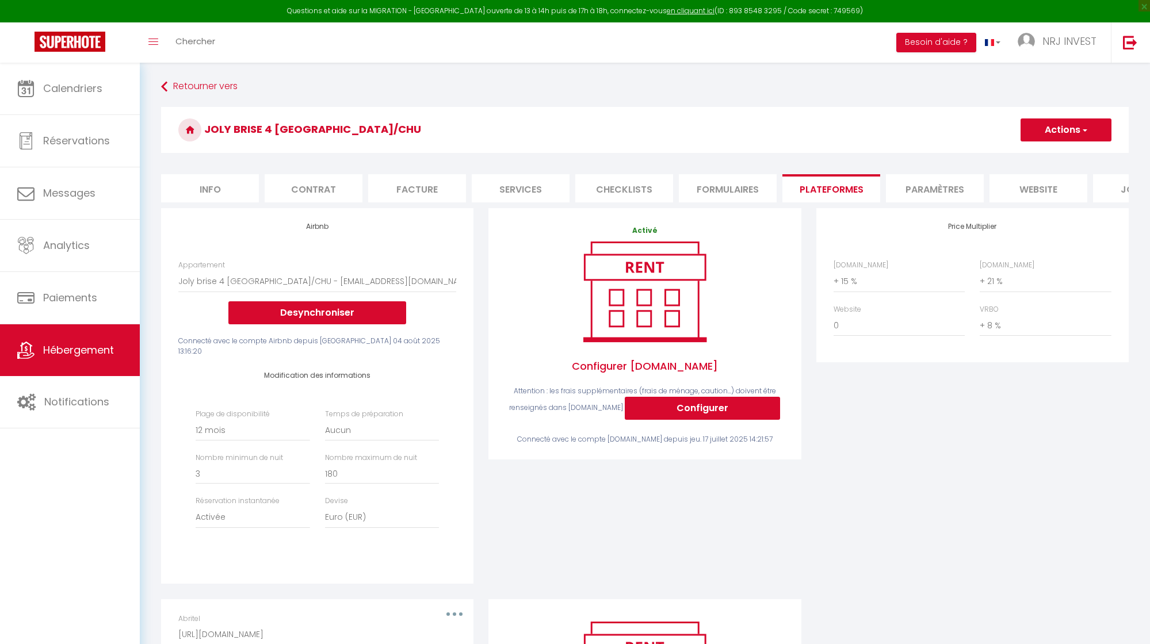
select select "8718-1404276228455012218"
select select "365"
select select "EUR"
select select "+ 15 %"
select select "+ 21 %"
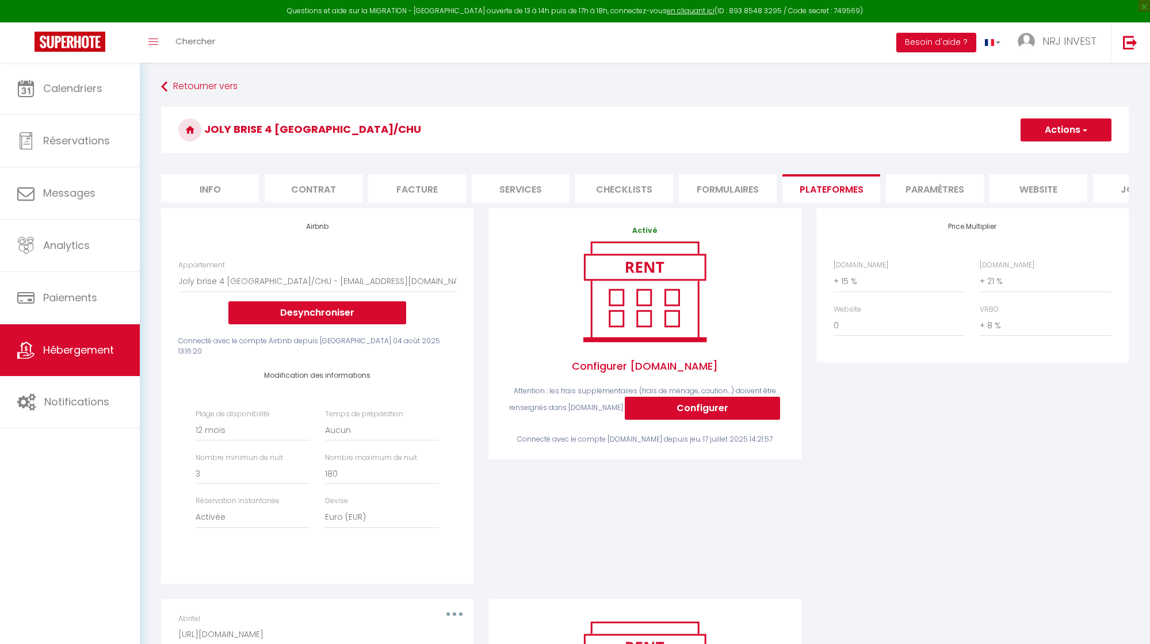
select select "+ 8 %"
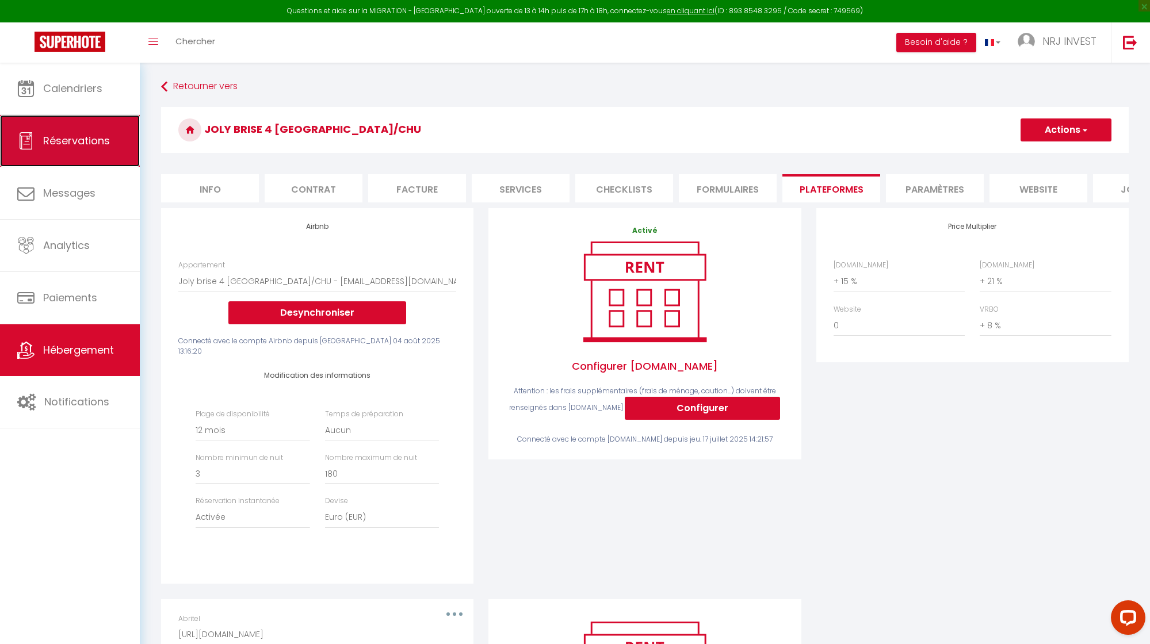
click at [78, 147] on span "Réservations" at bounding box center [76, 140] width 67 height 14
select select "not_cancelled"
select select
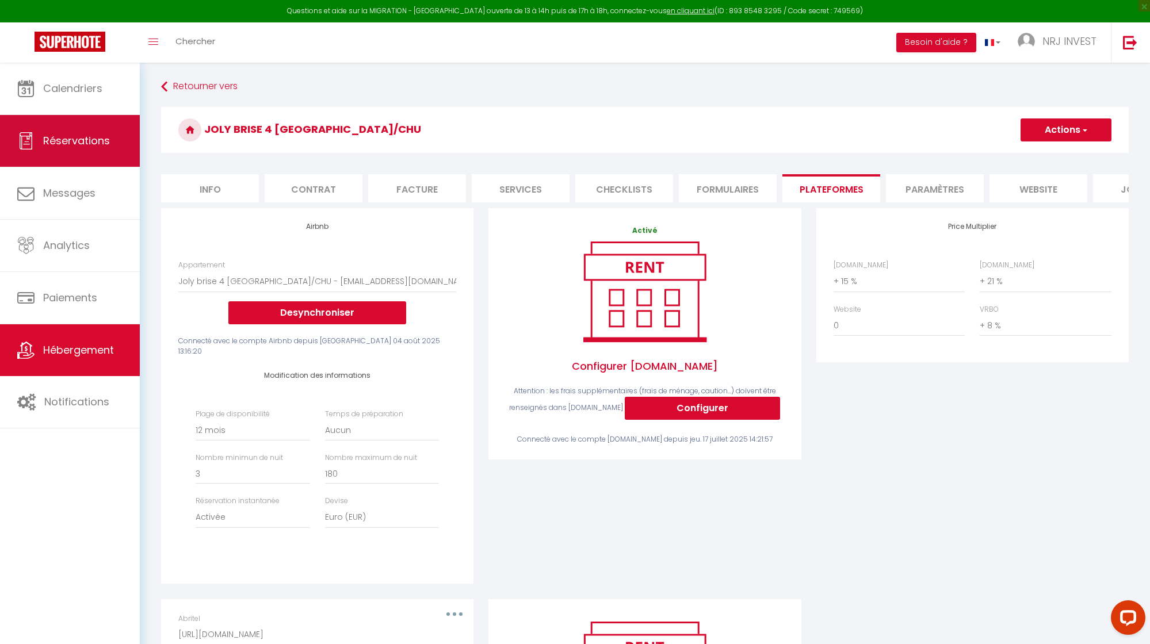
select select
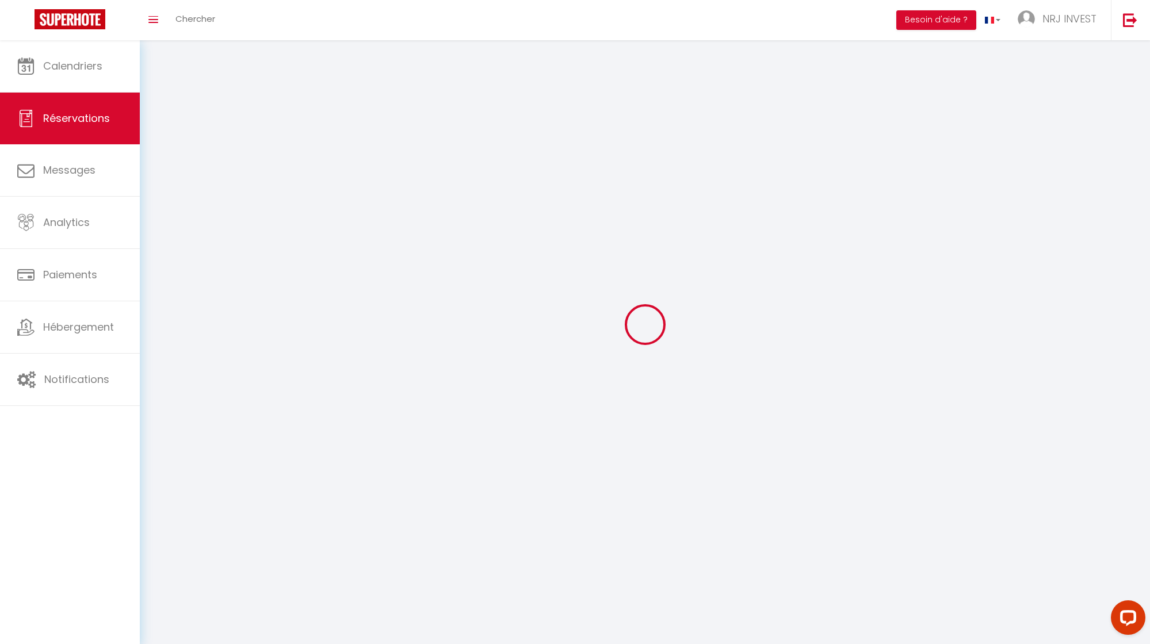
select select
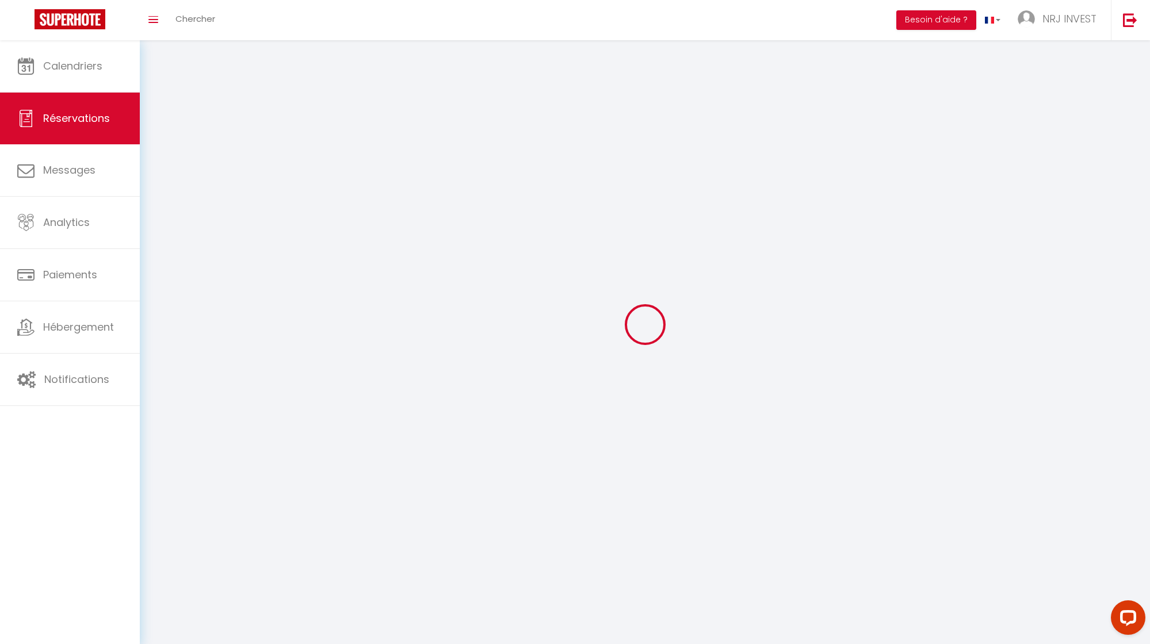
select select
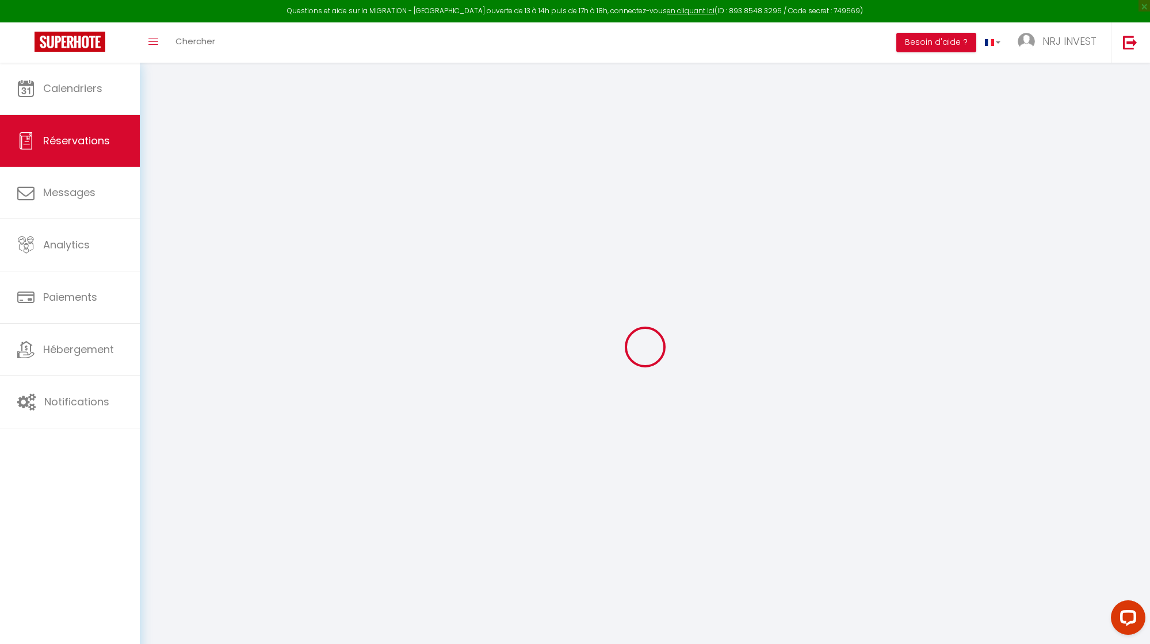
select select
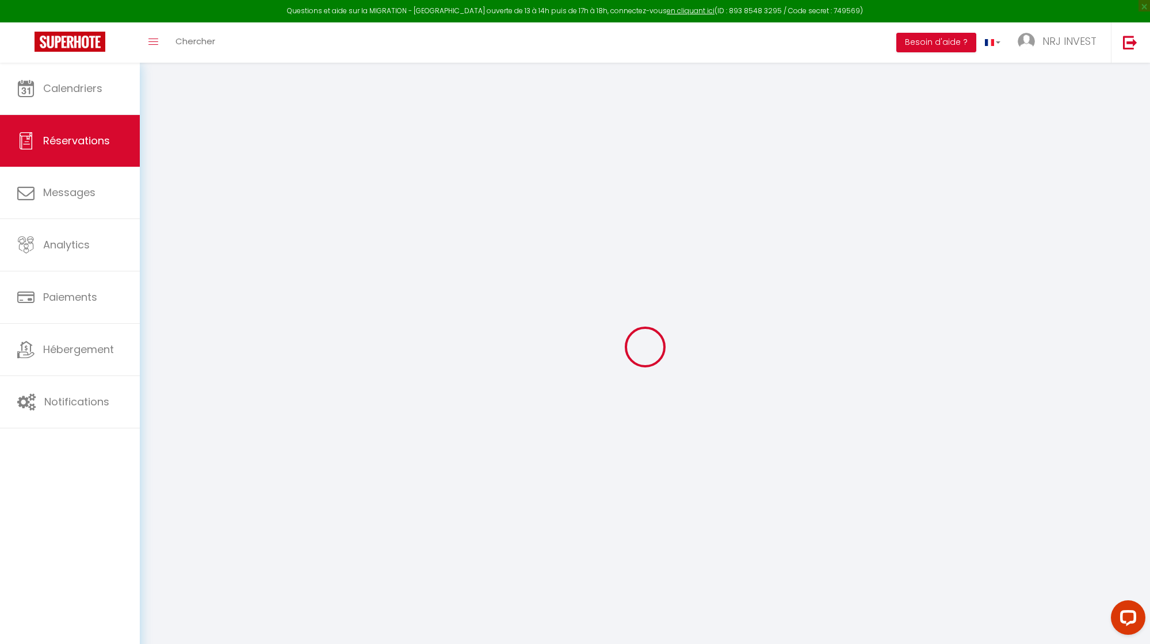
select select
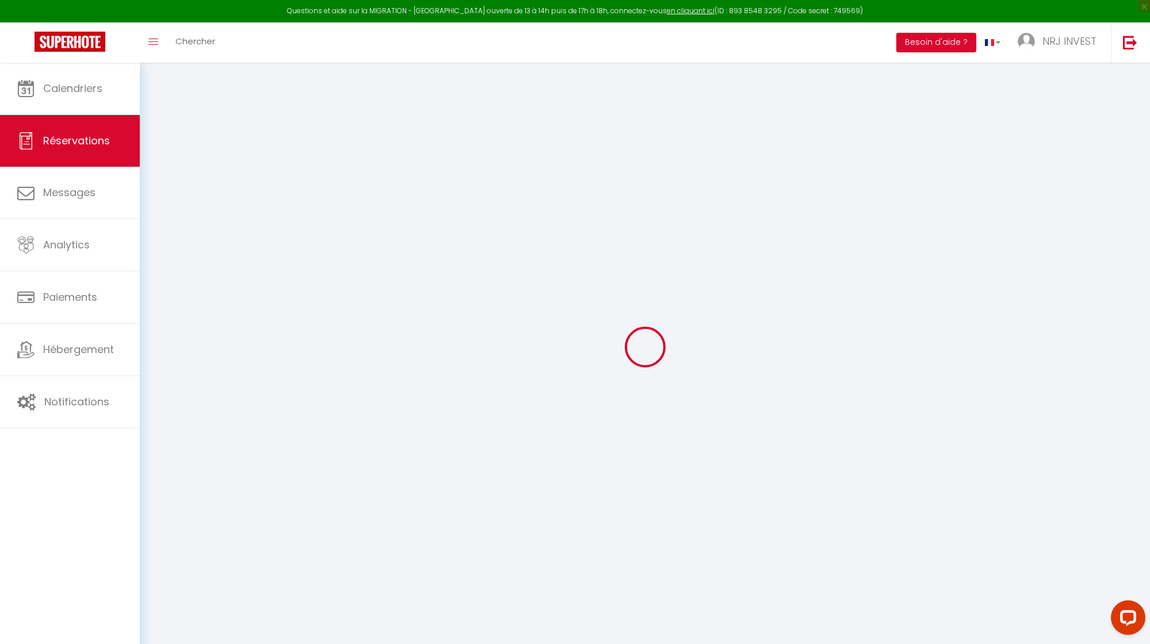
select select
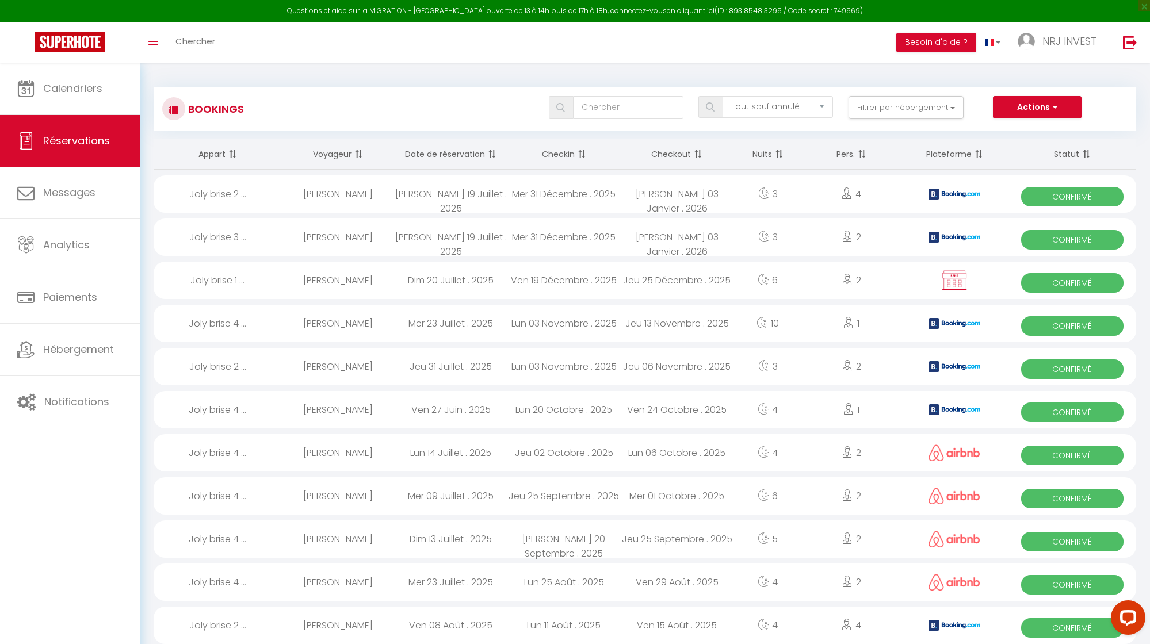
click at [457, 153] on th "Date de réservation" at bounding box center [450, 154] width 113 height 30
select select
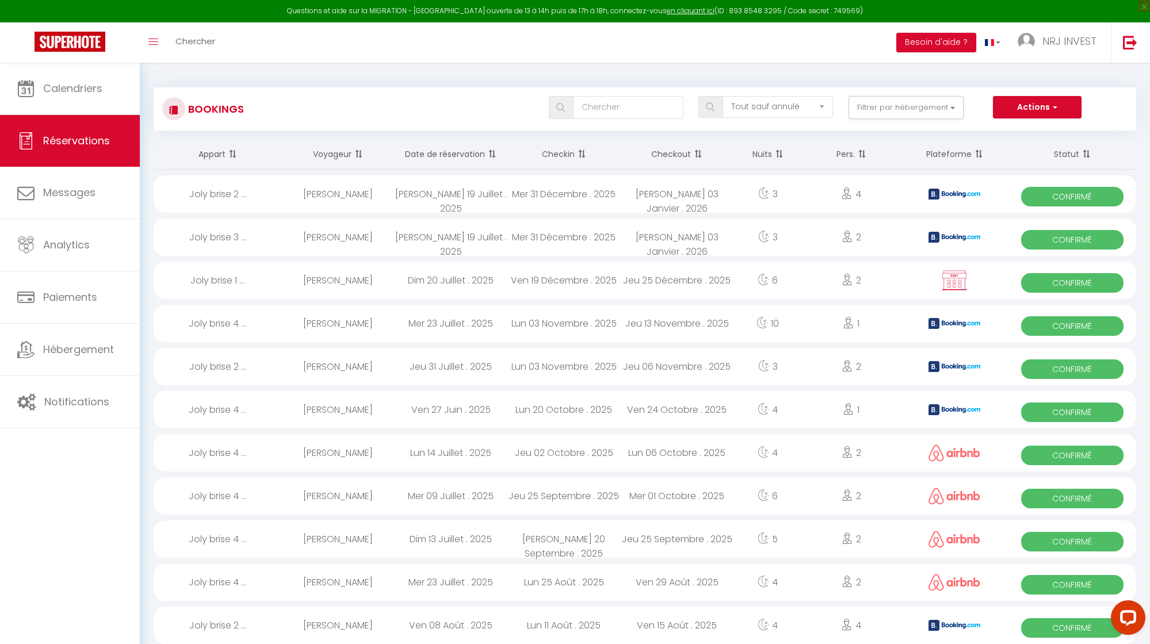
select select
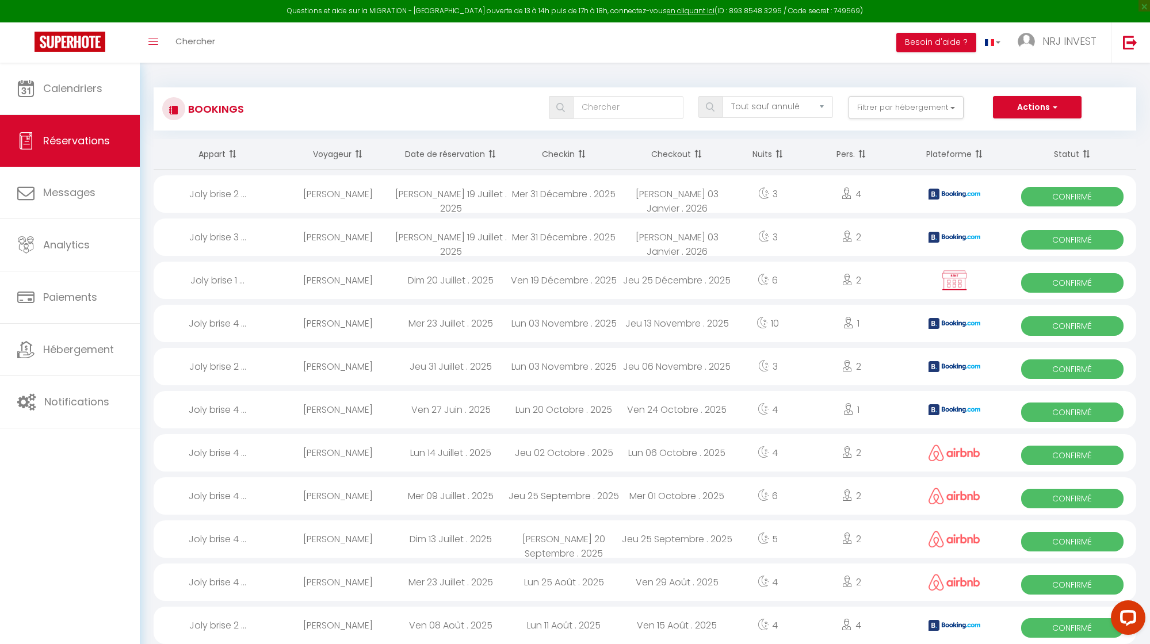
select select
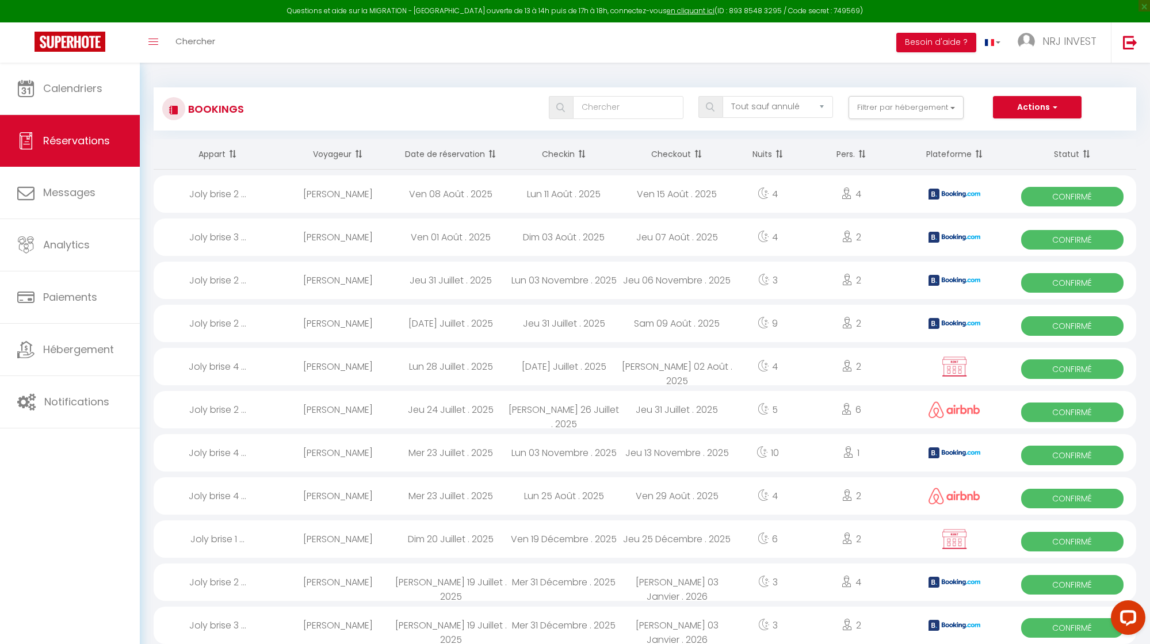
click at [458, 195] on div "Ven 08 Août . 2025" at bounding box center [450, 193] width 113 height 37
select select "OK"
select select "KO"
select select "0"
select select "1"
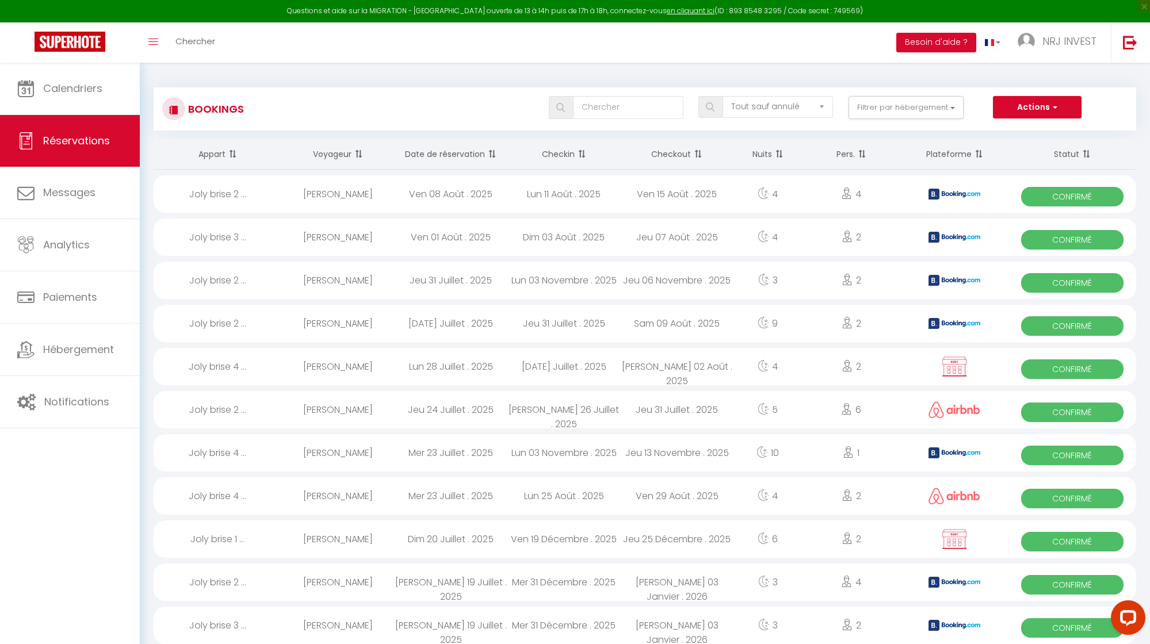
select select "1"
select select
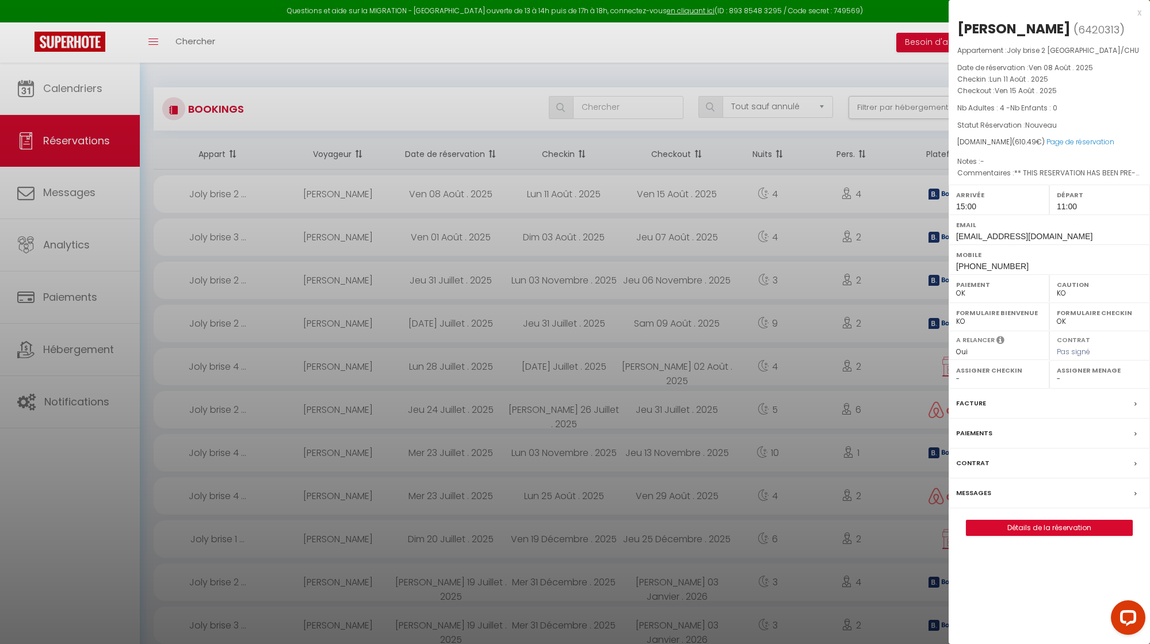
click at [1118, 112] on p "Nb Adultes : 4 - Nb Enfants : 0" at bounding box center [1049, 108] width 184 height 12
click at [976, 492] on label "Messages" at bounding box center [973, 493] width 35 height 12
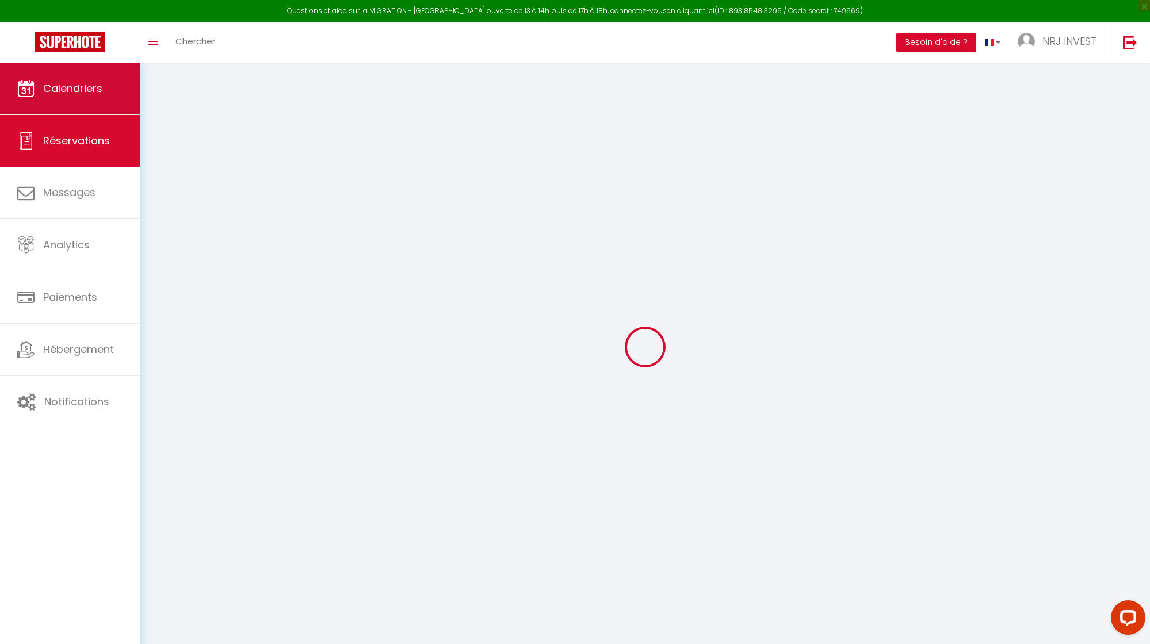
select select
checkbox input "false"
type textarea "** THIS RESERVATION HAS BEEN PRE-PAID ** Reservation has a cancellation grace p…"
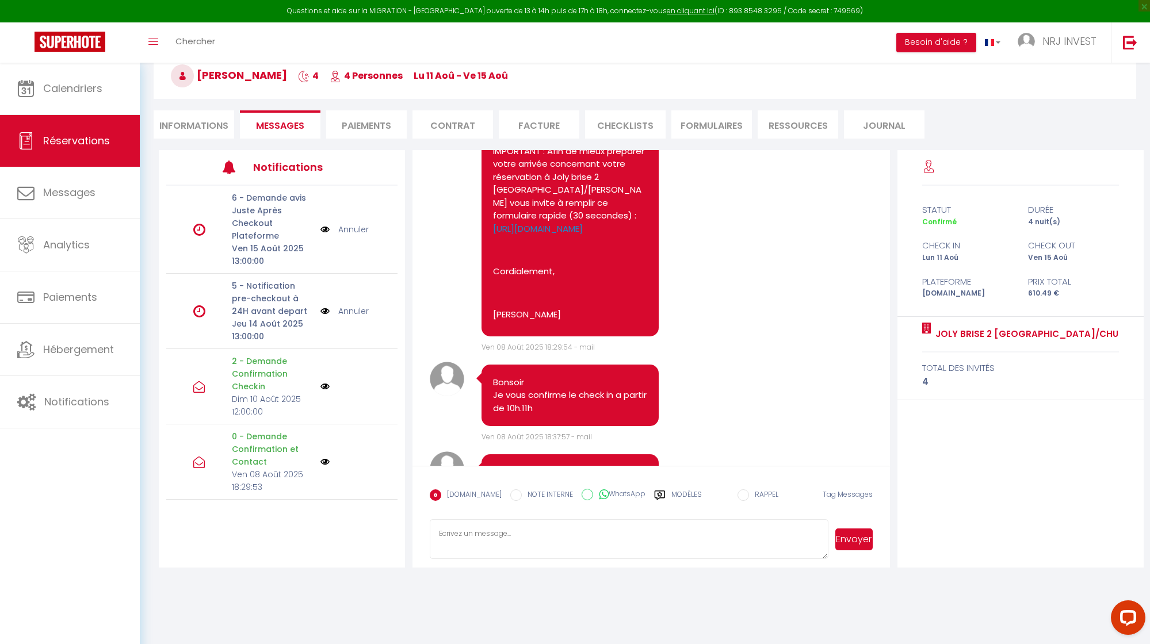
scroll to position [165, 0]
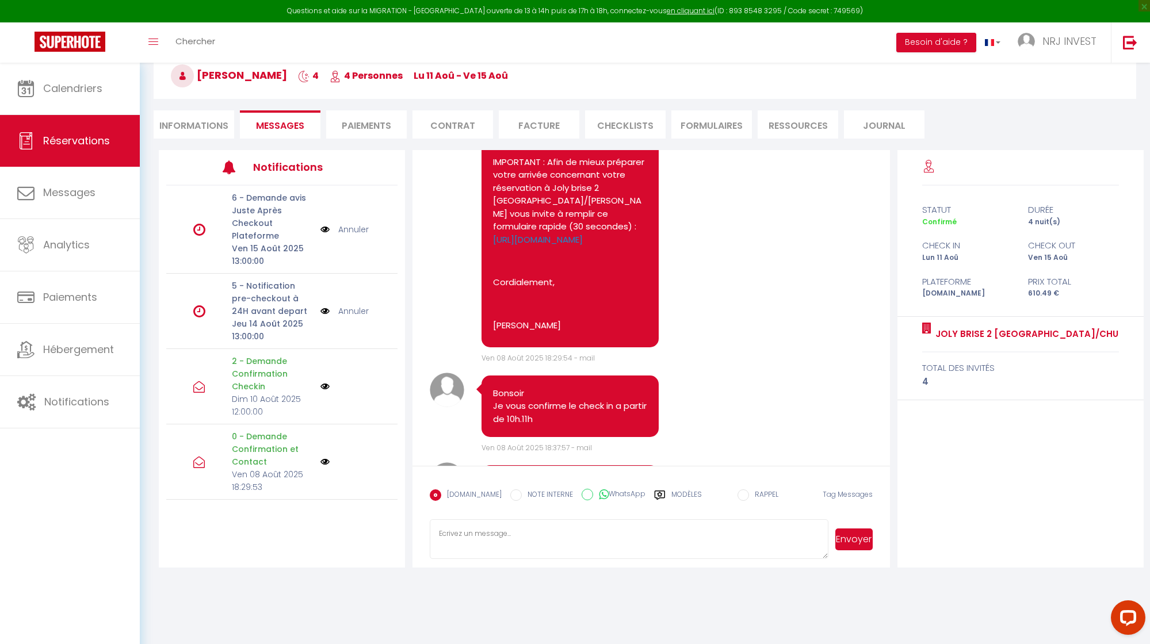
click at [725, 126] on li "FORMULAIRES" at bounding box center [711, 124] width 81 height 28
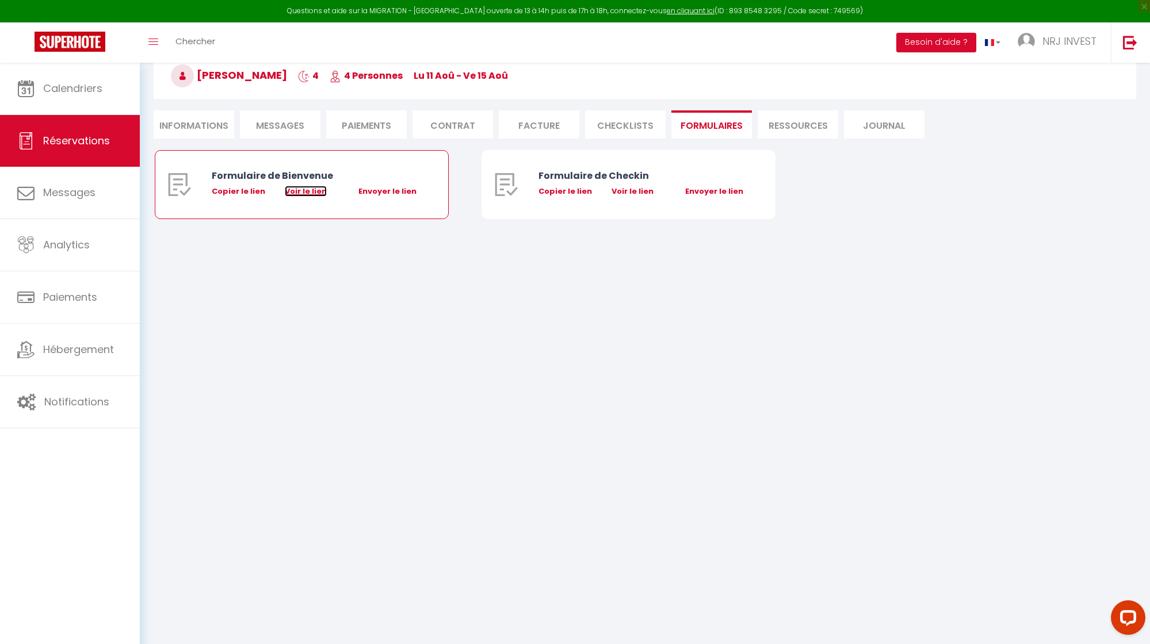
click at [300, 191] on link "Voir le lien" at bounding box center [306, 191] width 42 height 11
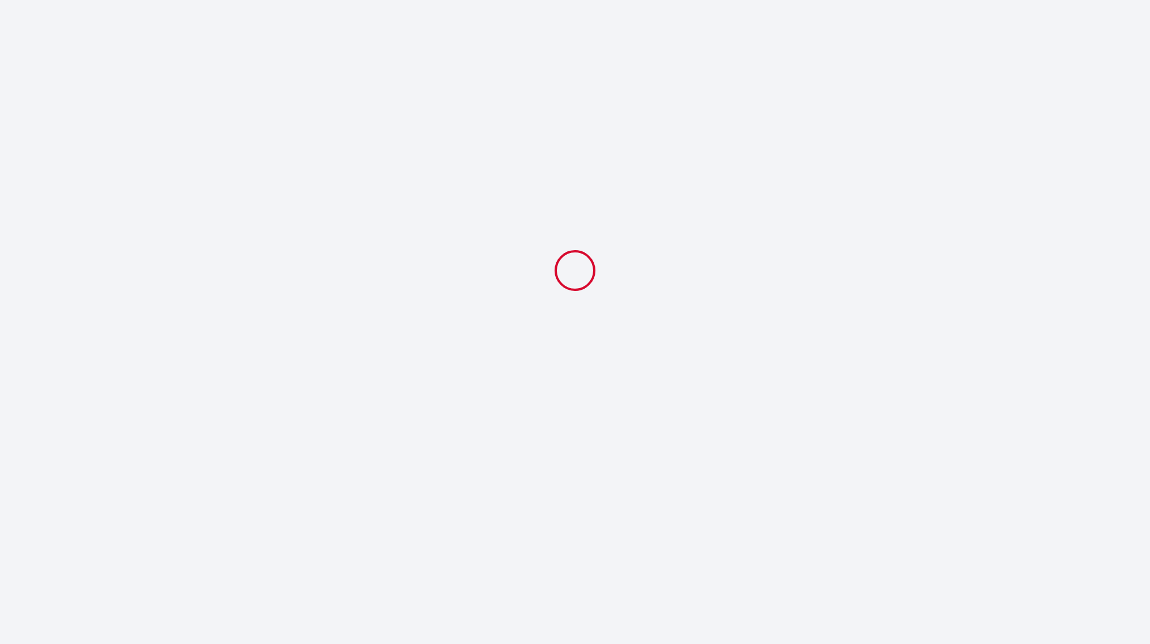
select select
